Goal: Subscribe to service/newsletter

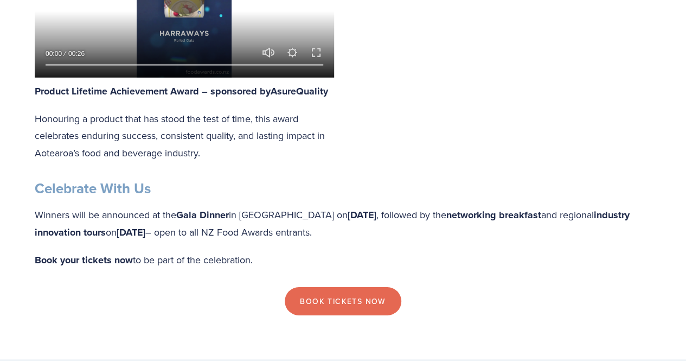
scroll to position [1664, 0]
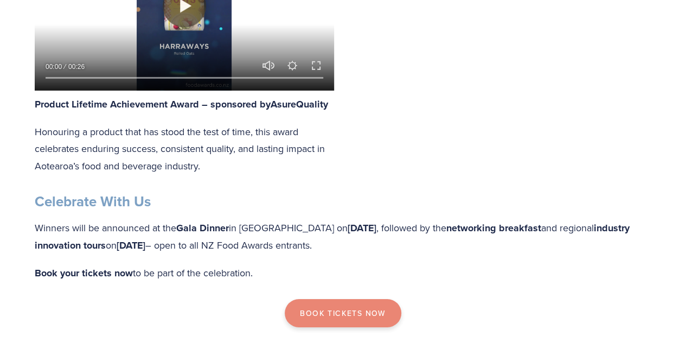
click at [347, 299] on link "Book Tickets now" at bounding box center [343, 313] width 116 height 28
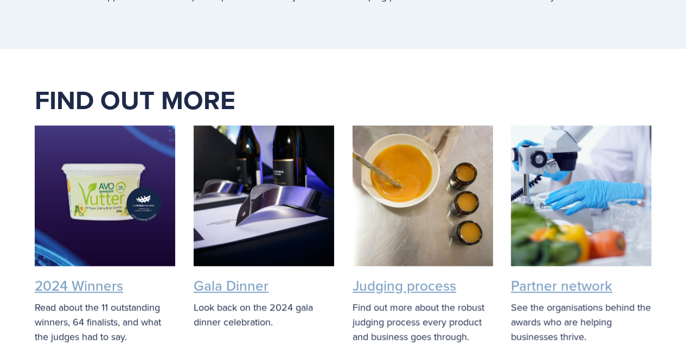
scroll to position [2602, 0]
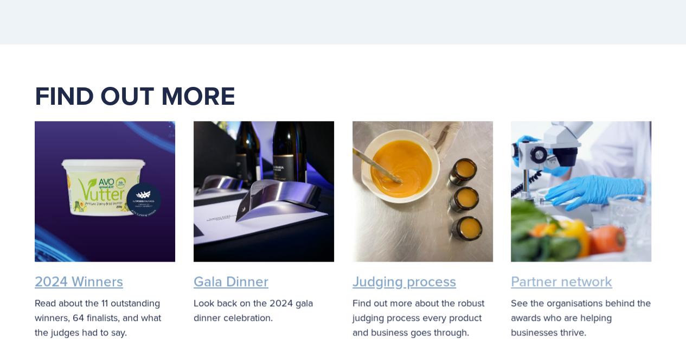
click at [565, 271] on link "Partner network" at bounding box center [561, 281] width 101 height 20
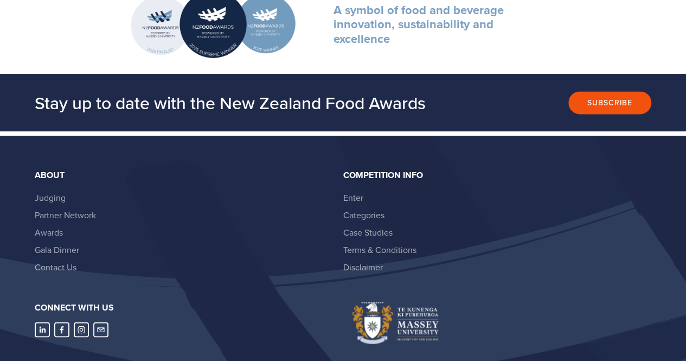
scroll to position [2890, 0]
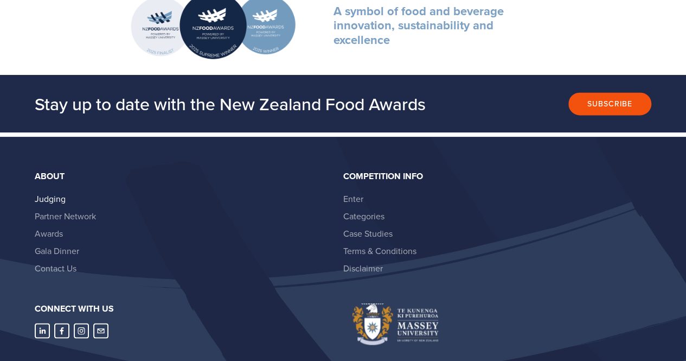
click at [52, 193] on link "Judging" at bounding box center [50, 199] width 31 height 12
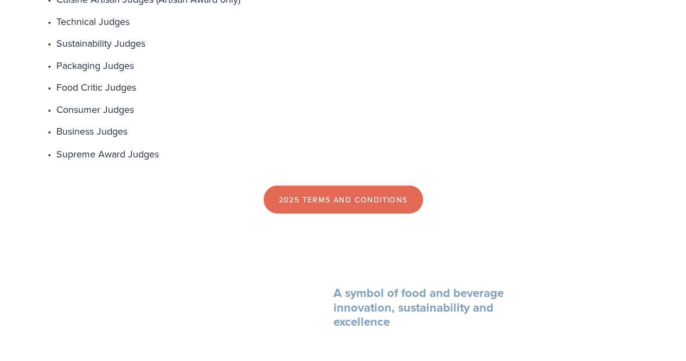
scroll to position [890, 0]
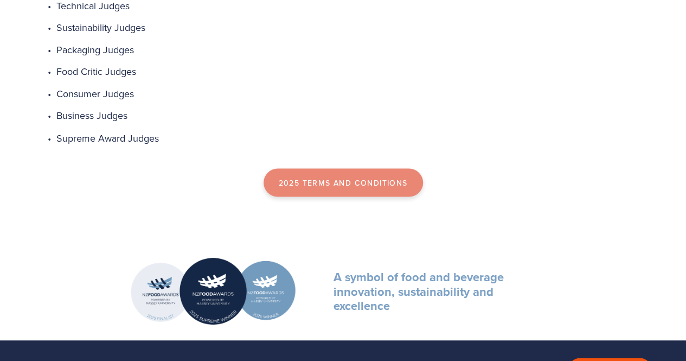
click at [343, 175] on link "2025 Terms and Conditions" at bounding box center [343, 182] width 159 height 28
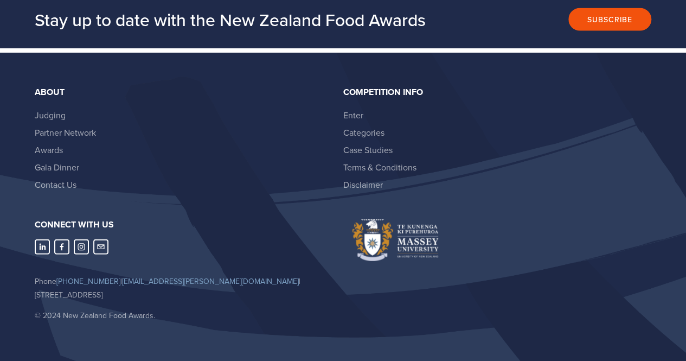
scroll to position [1195, 0]
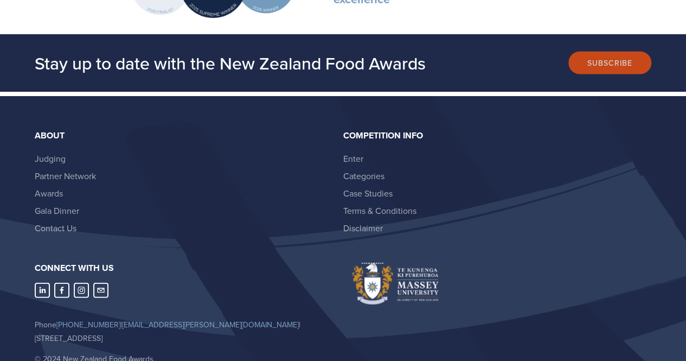
click at [621, 59] on button "Subscribe" at bounding box center [609, 63] width 83 height 23
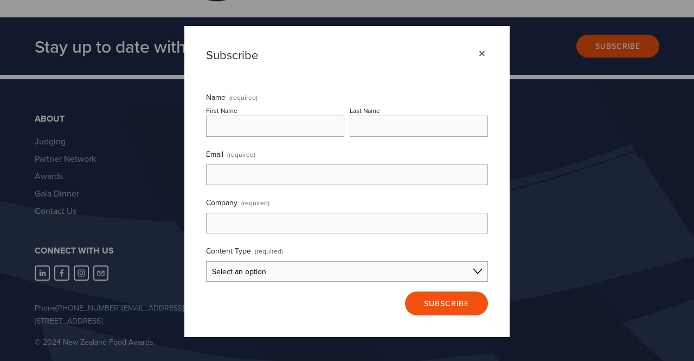
click at [252, 132] on input "First Name" at bounding box center [275, 126] width 138 height 21
type input "Bridget"
type input "Service"
type input "bridget.service@foodstuffs.co.nz"
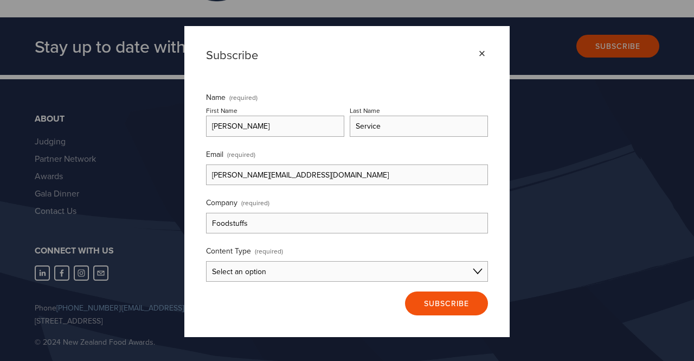
type input "Foodstuffs"
click at [298, 272] on select "Select an option Consumer Content Entrant Content Partner Content I'm not sure" at bounding box center [347, 271] width 282 height 21
select select "Partner Content"
click at [206, 261] on select "Select an option Consumer Content Entrant Content Partner Content I'm not sure" at bounding box center [347, 271] width 282 height 21
click at [462, 301] on span "Subscribe" at bounding box center [446, 303] width 45 height 11
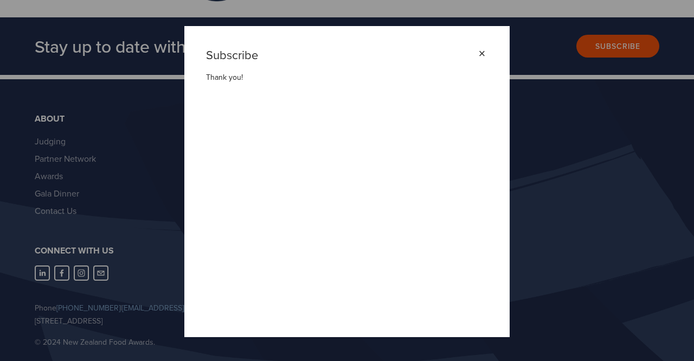
click at [484, 52] on div "×" at bounding box center [482, 54] width 12 height 12
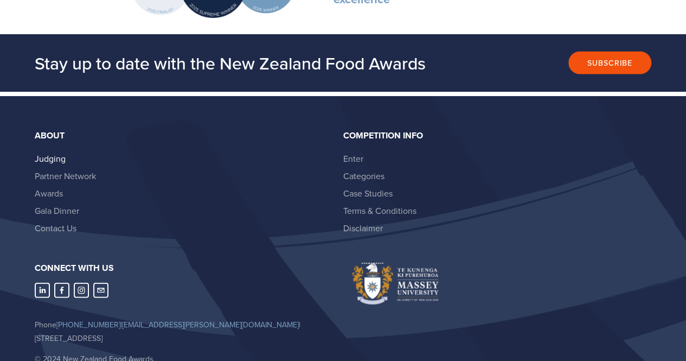
click at [60, 152] on link "Judging" at bounding box center [50, 158] width 31 height 12
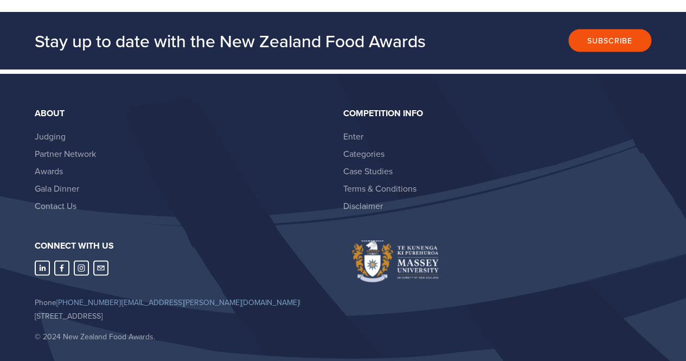
scroll to position [1239, 0]
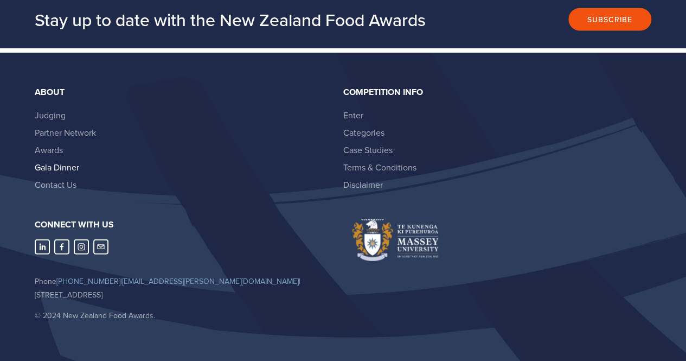
click at [67, 162] on link "Gala Dinner" at bounding box center [57, 167] width 44 height 12
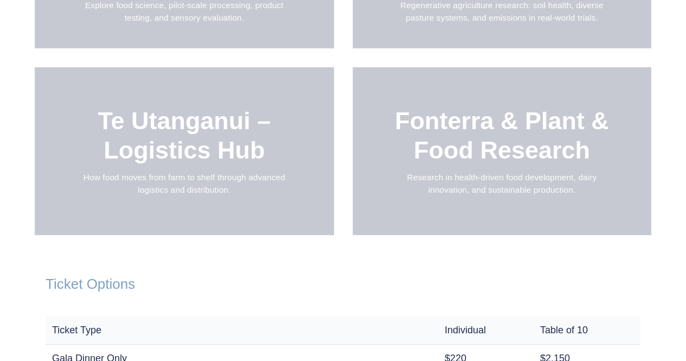
scroll to position [1218, 0]
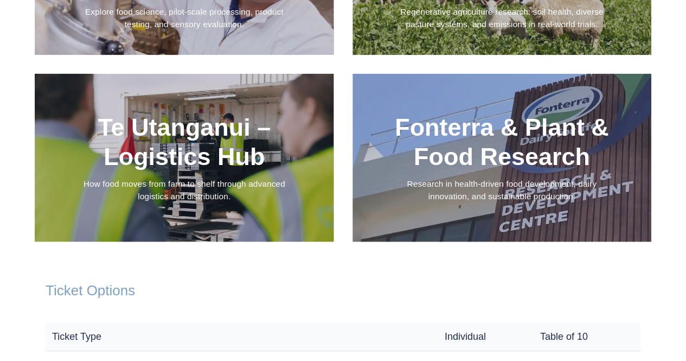
click at [496, 157] on div at bounding box center [502, 158] width 299 height 168
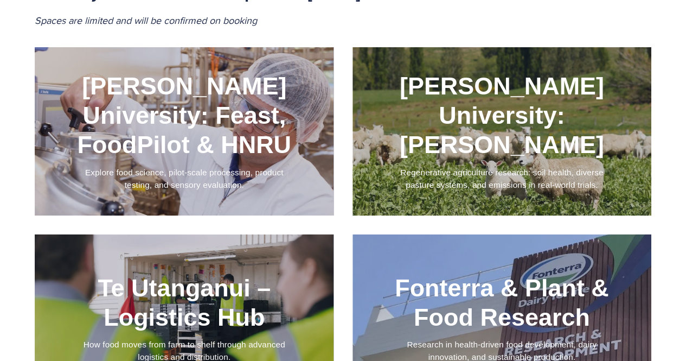
scroll to position [1063, 0]
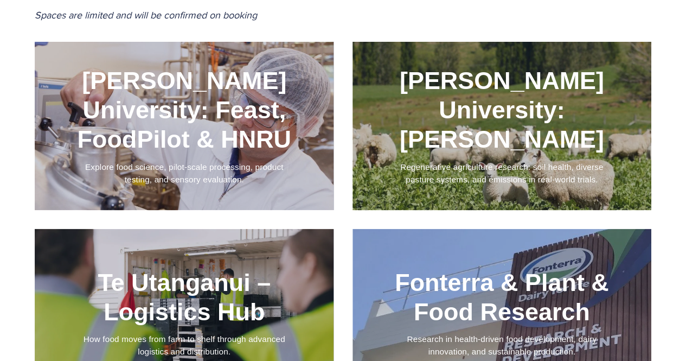
click at [532, 73] on div at bounding box center [502, 126] width 299 height 169
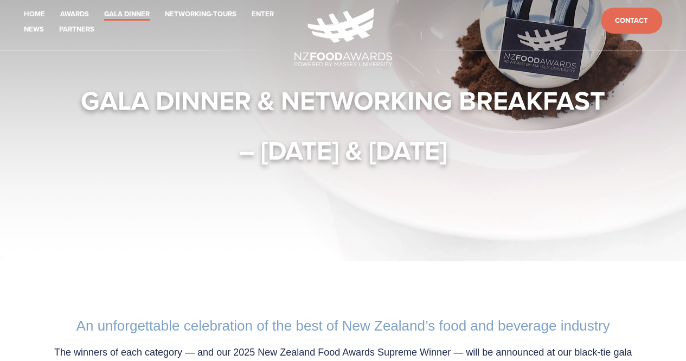
scroll to position [0, 0]
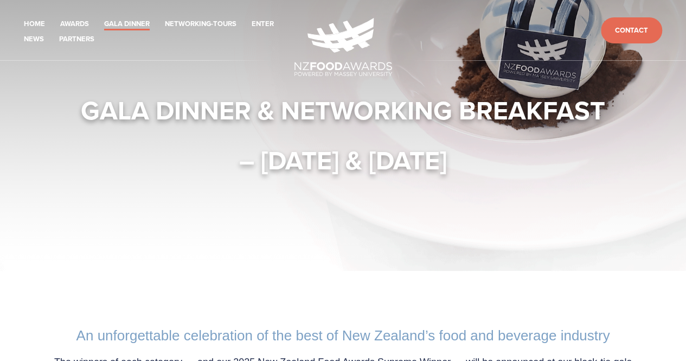
click at [326, 66] on img at bounding box center [344, 47] width 98 height 58
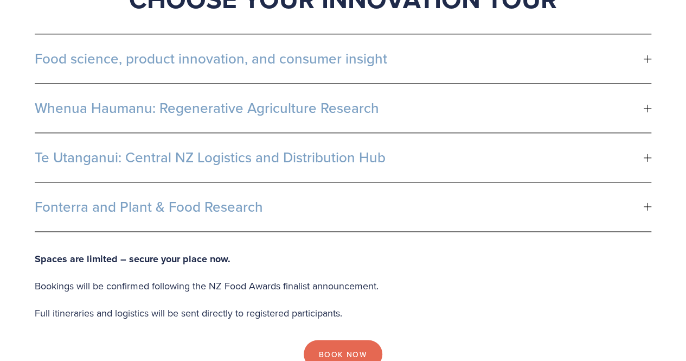
scroll to position [686, 0]
click at [647, 202] on div at bounding box center [648, 206] width 8 height 8
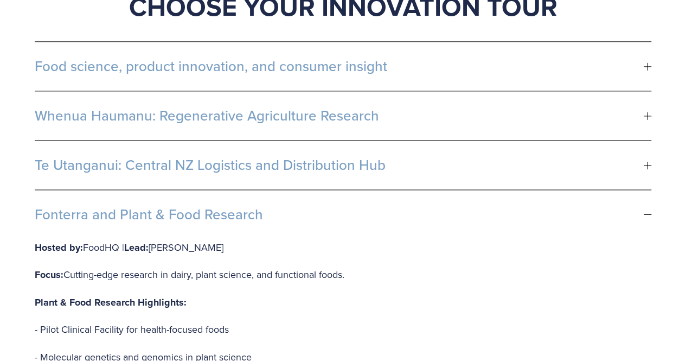
scroll to position [677, 0]
click at [646, 67] on div at bounding box center [648, 67] width 8 height 1
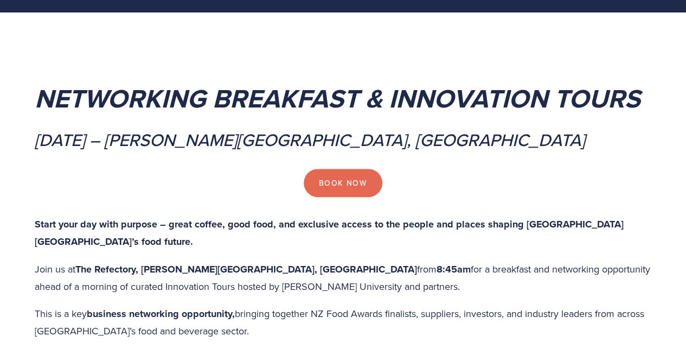
scroll to position [0, 0]
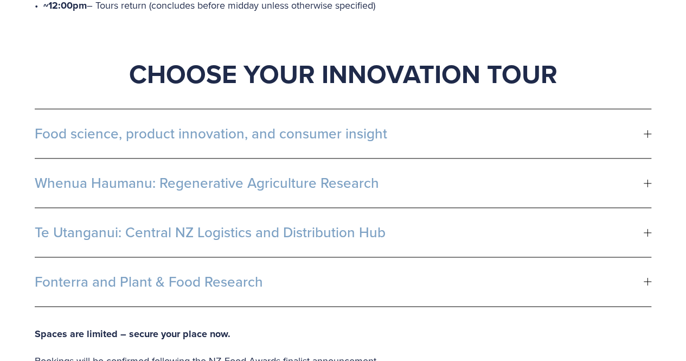
scroll to position [642, 0]
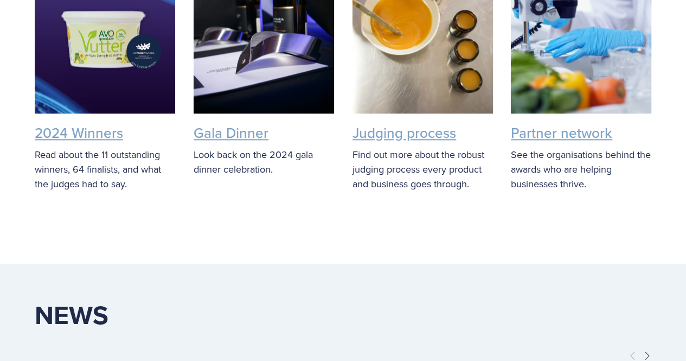
scroll to position [2754, 0]
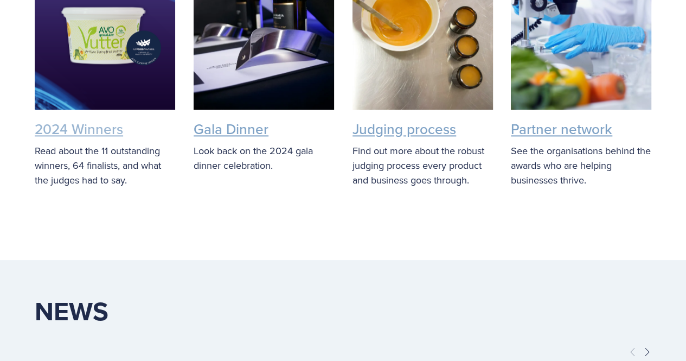
click at [73, 119] on link "2024 Winners" at bounding box center [79, 129] width 88 height 20
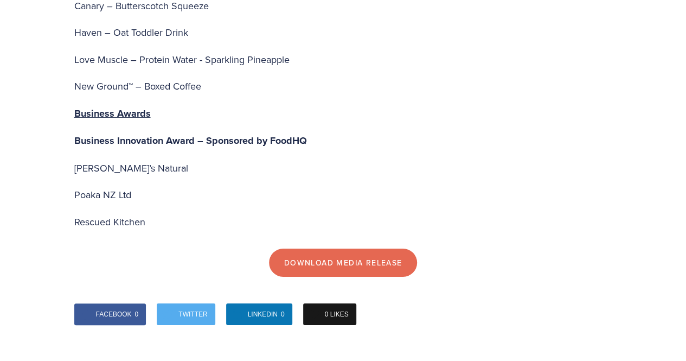
scroll to position [3781, 0]
